Goal: Check status: Check status

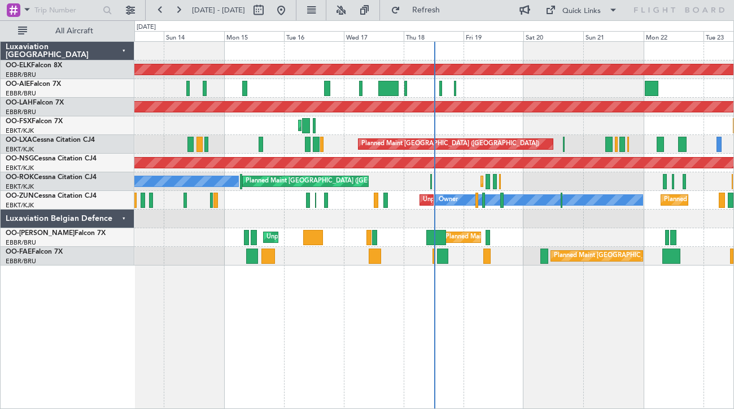
click at [122, 217] on div "Luxaviation Belgian Defence" at bounding box center [68, 218] width 134 height 19
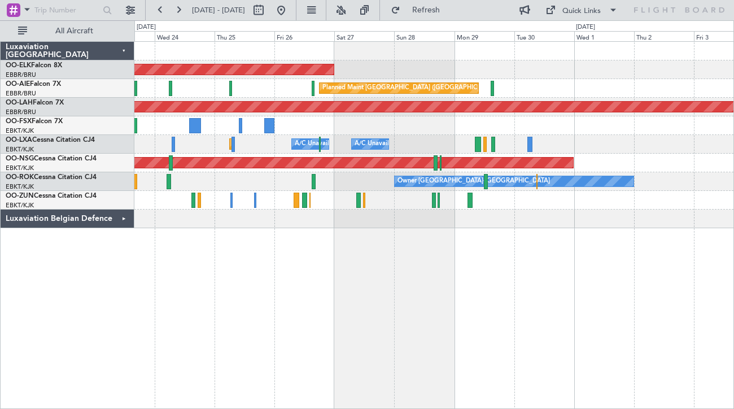
click at [79, 173] on div "Planned Maint Kortrijk-[GEOGRAPHIC_DATA] Planned Maint [GEOGRAPHIC_DATA] ([GEOG…" at bounding box center [367, 214] width 734 height 388
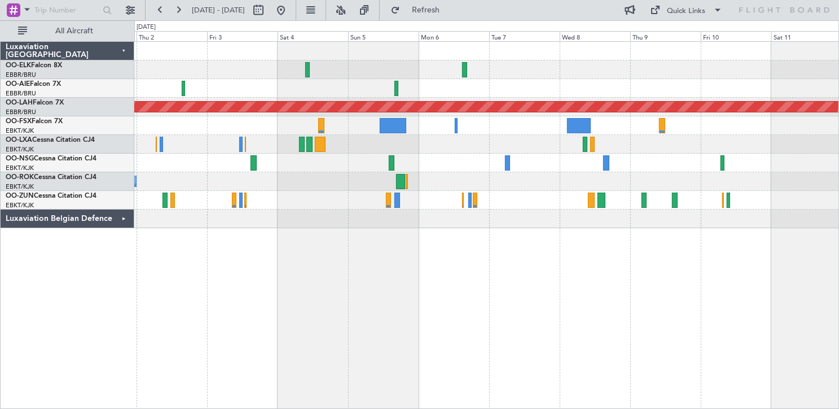
click at [128, 138] on div "Planned Maint [PERSON_NAME]-[GEOGRAPHIC_DATA][PERSON_NAME] ([GEOGRAPHIC_DATA][P…" at bounding box center [419, 214] width 839 height 388
click at [179, 11] on button at bounding box center [178, 10] width 18 height 18
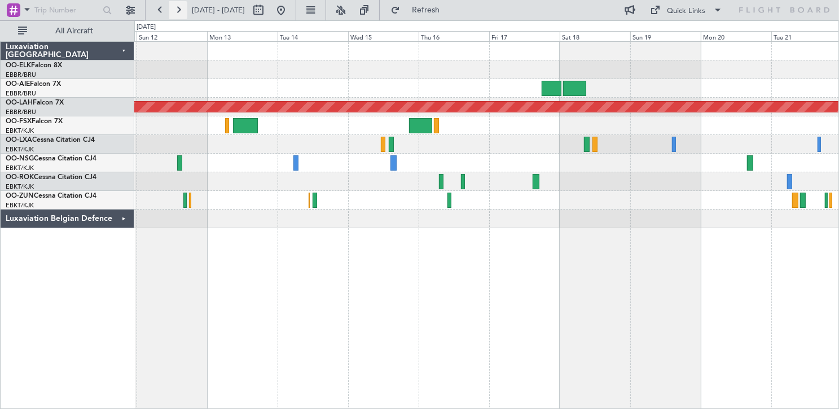
click at [179, 11] on button at bounding box center [178, 10] width 18 height 18
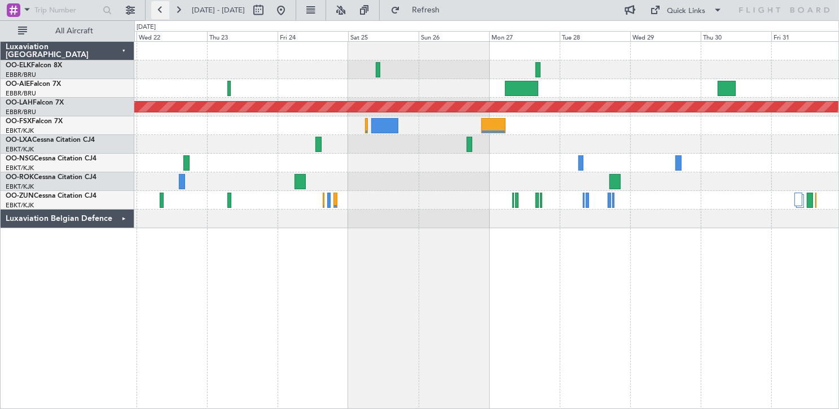
click at [161, 11] on button at bounding box center [160, 10] width 18 height 18
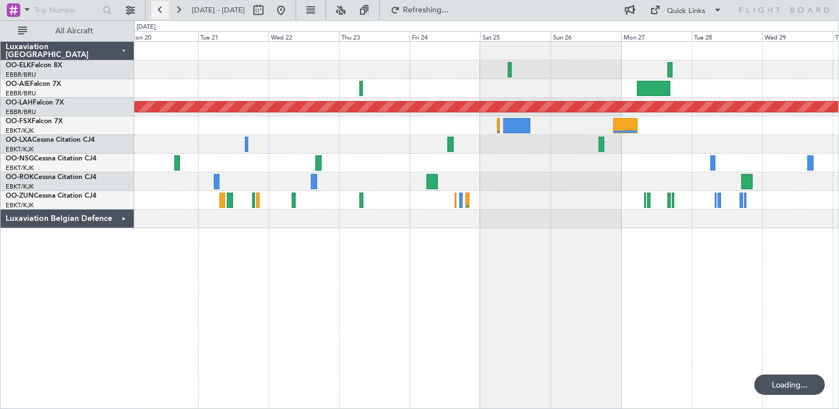
click at [161, 11] on button at bounding box center [160, 10] width 18 height 18
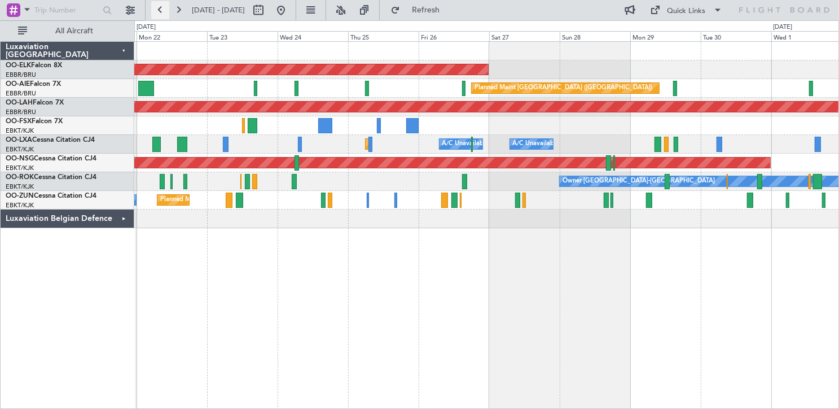
click at [161, 11] on button at bounding box center [160, 10] width 18 height 18
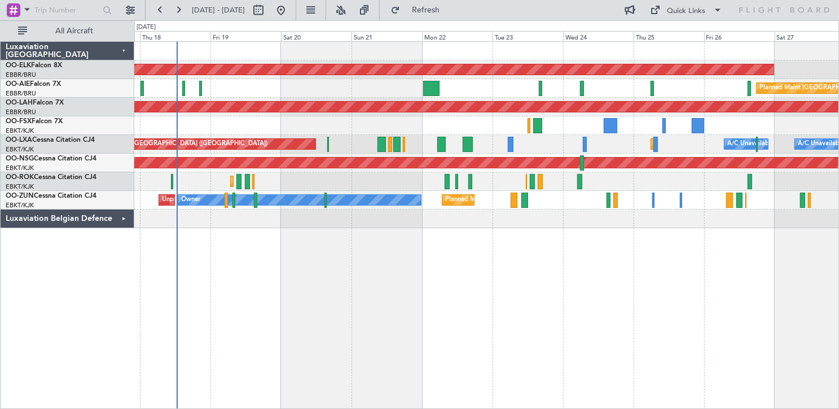
click at [305, 186] on div "Planned Maint Kortrijk-[GEOGRAPHIC_DATA] Owner [GEOGRAPHIC_DATA]-[GEOGRAPHIC_DA…" at bounding box center [486, 181] width 705 height 19
click at [178, 10] on button at bounding box center [178, 10] width 18 height 18
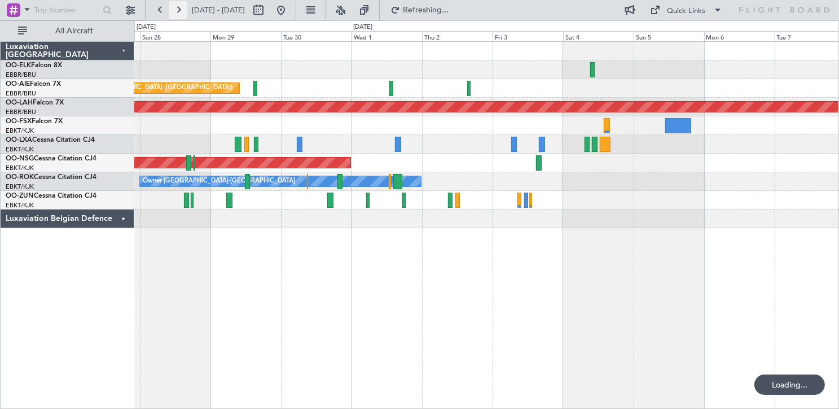
click at [178, 10] on button at bounding box center [178, 10] width 18 height 18
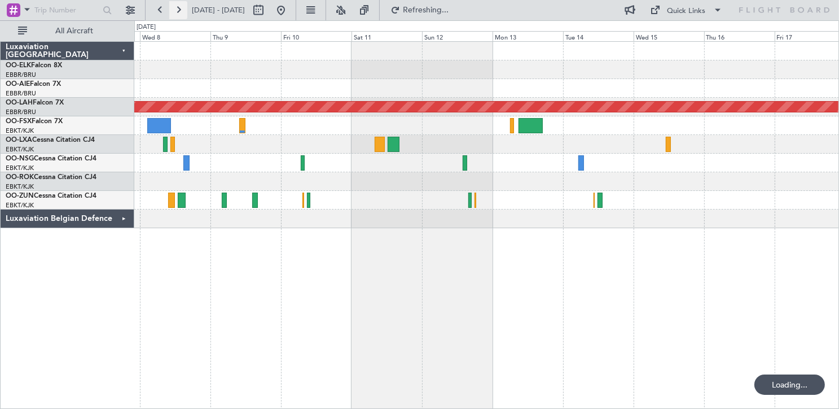
click at [179, 9] on button at bounding box center [178, 10] width 18 height 18
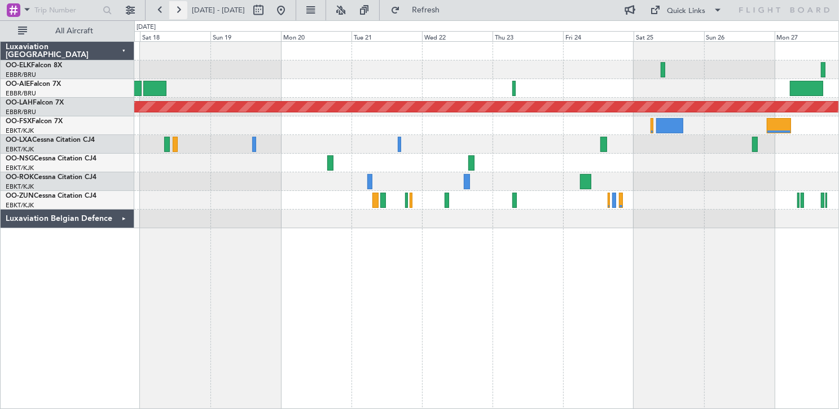
click at [182, 11] on button at bounding box center [178, 10] width 18 height 18
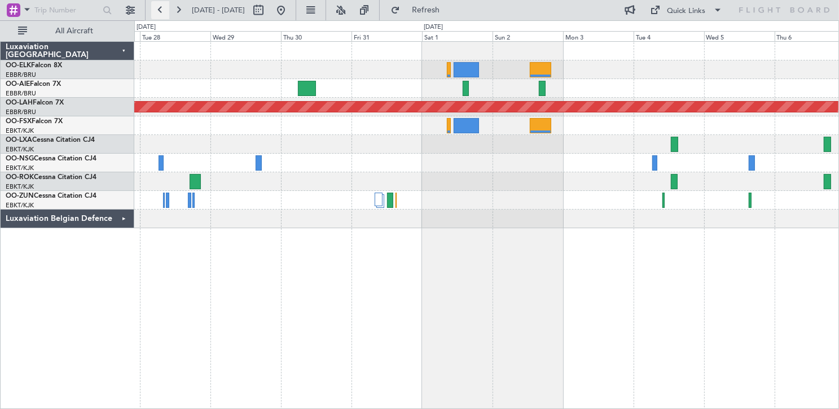
click at [156, 10] on button at bounding box center [160, 10] width 18 height 18
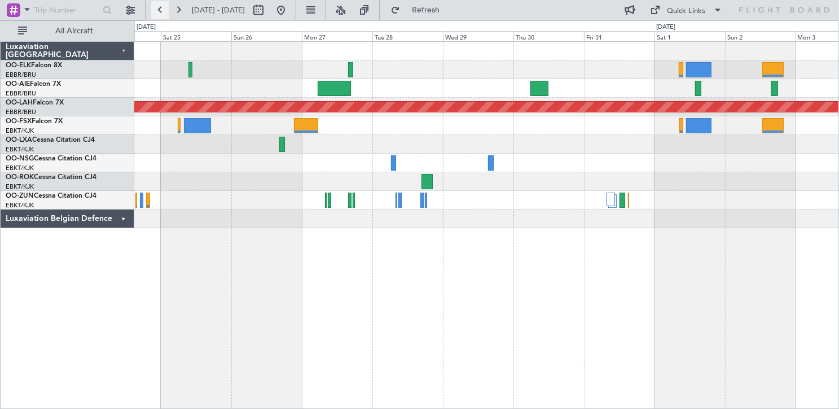
click at [156, 10] on button at bounding box center [160, 10] width 18 height 18
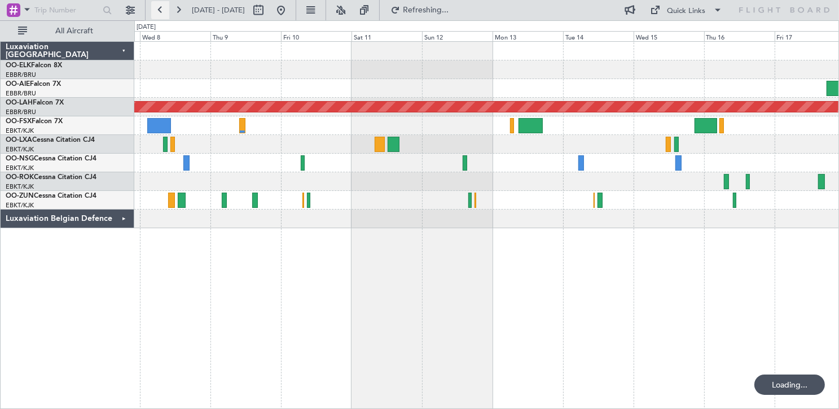
click at [156, 10] on button at bounding box center [160, 10] width 18 height 18
